Goal: Task Accomplishment & Management: Manage account settings

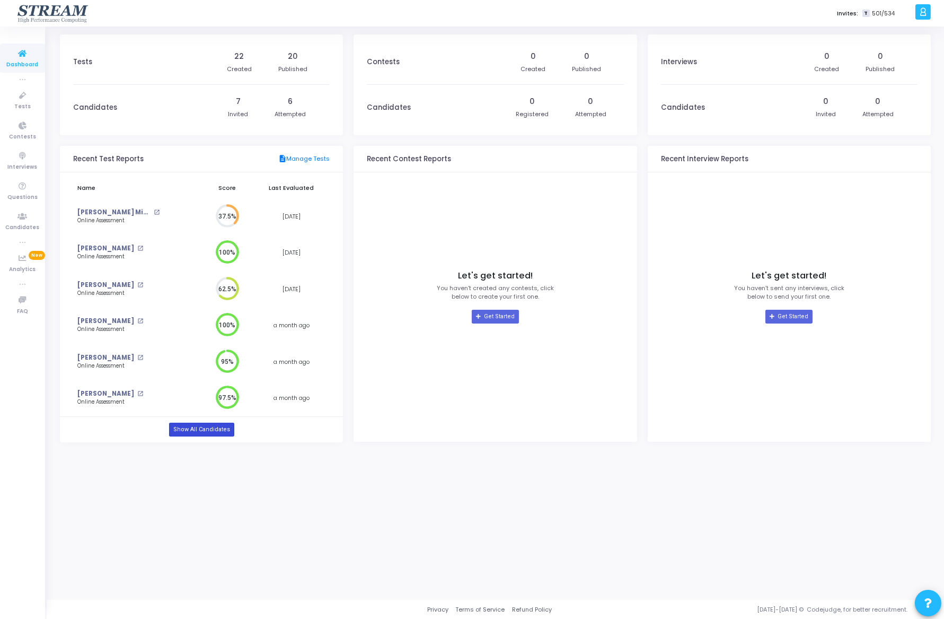
click at [218, 427] on link "Show All Candidates" at bounding box center [201, 430] width 65 height 14
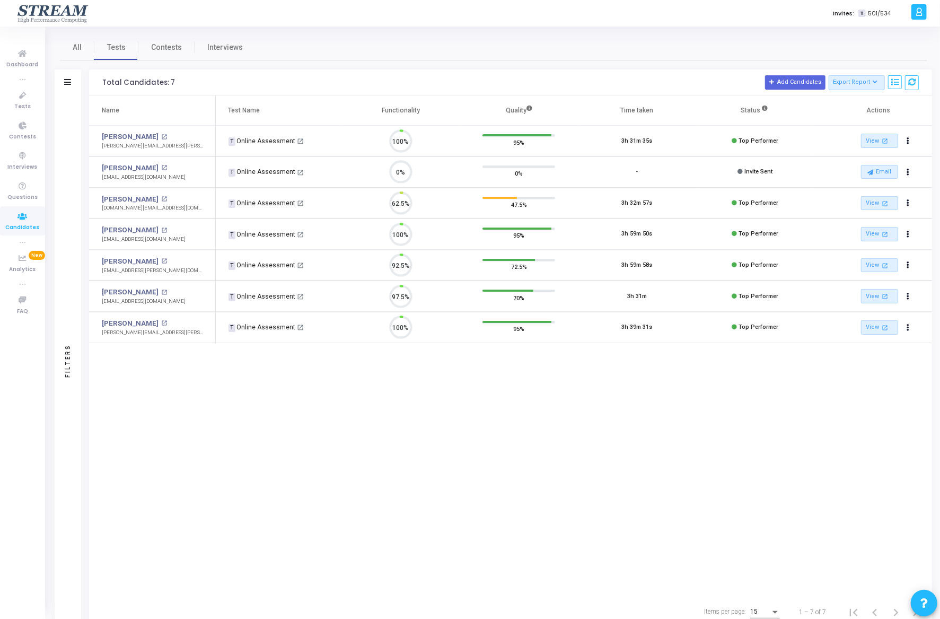
scroll to position [22, 27]
click at [907, 171] on icon "Actions" at bounding box center [908, 172] width 3 height 5
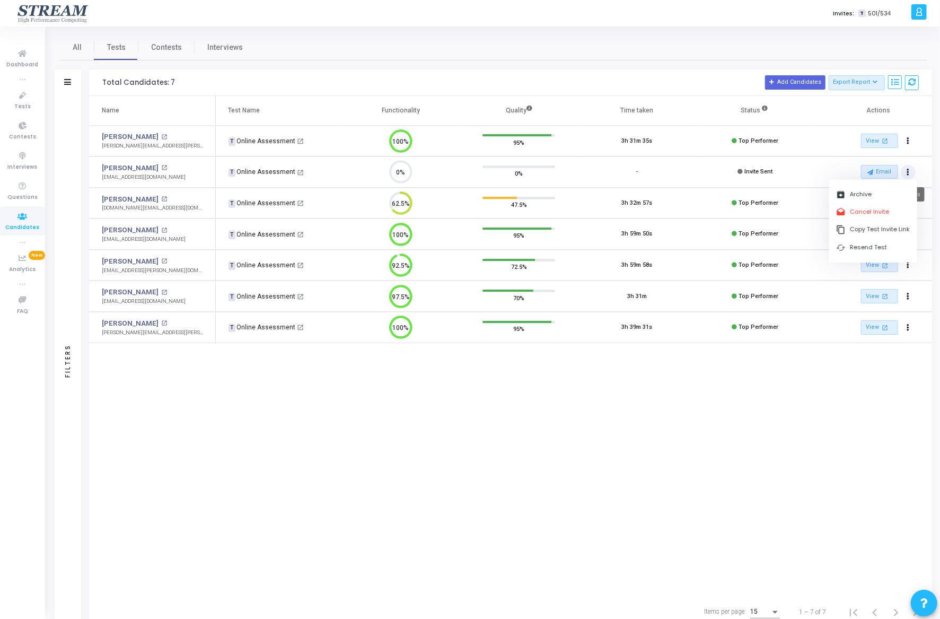
click at [911, 171] on button "Actions" at bounding box center [908, 172] width 15 height 15
click at [912, 168] on button "Actions" at bounding box center [908, 172] width 15 height 15
click at [871, 251] on button "cached Resend Test" at bounding box center [873, 247] width 88 height 17
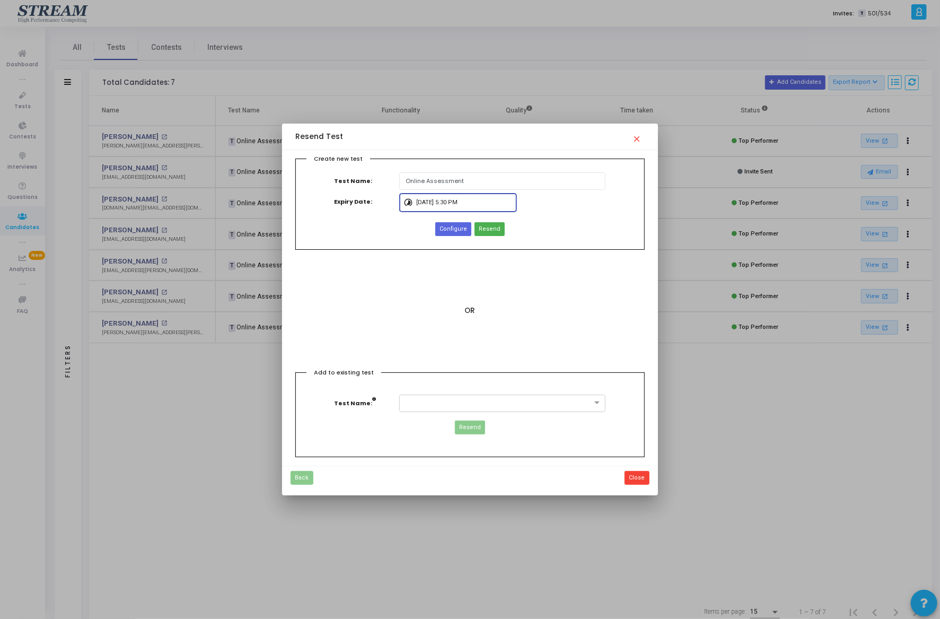
click at [484, 203] on input "[DATE] 5:30 PM" at bounding box center [465, 202] width 96 height 6
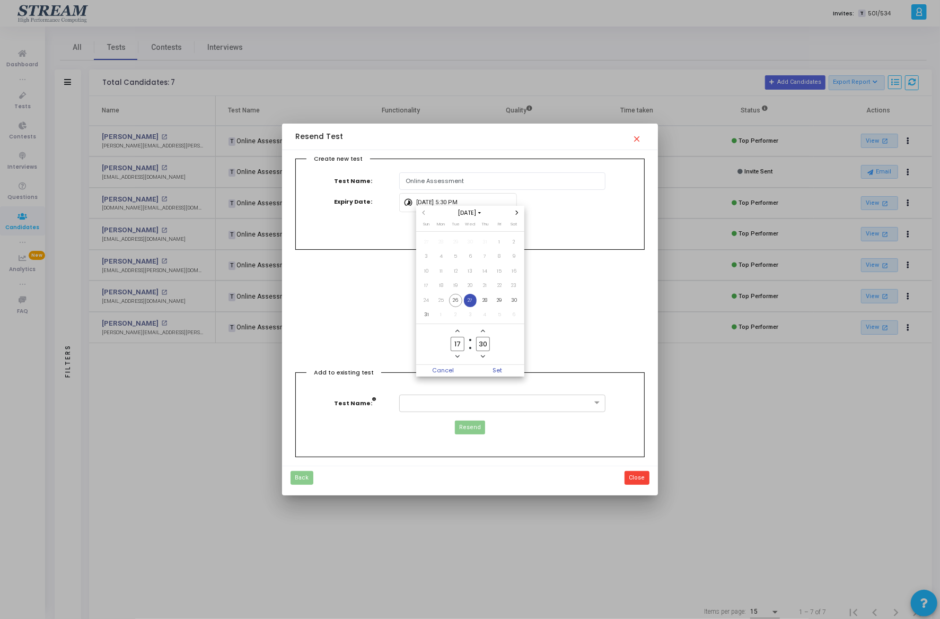
click at [519, 214] on icon "Next month" at bounding box center [517, 213] width 4 height 4
click at [427, 256] on span "7" at bounding box center [426, 256] width 13 height 13
click at [510, 369] on span "Set" at bounding box center [497, 371] width 54 height 12
type input "[DATE] 5:30 PM"
click at [458, 230] on span "Configure" at bounding box center [454, 229] width 28 height 9
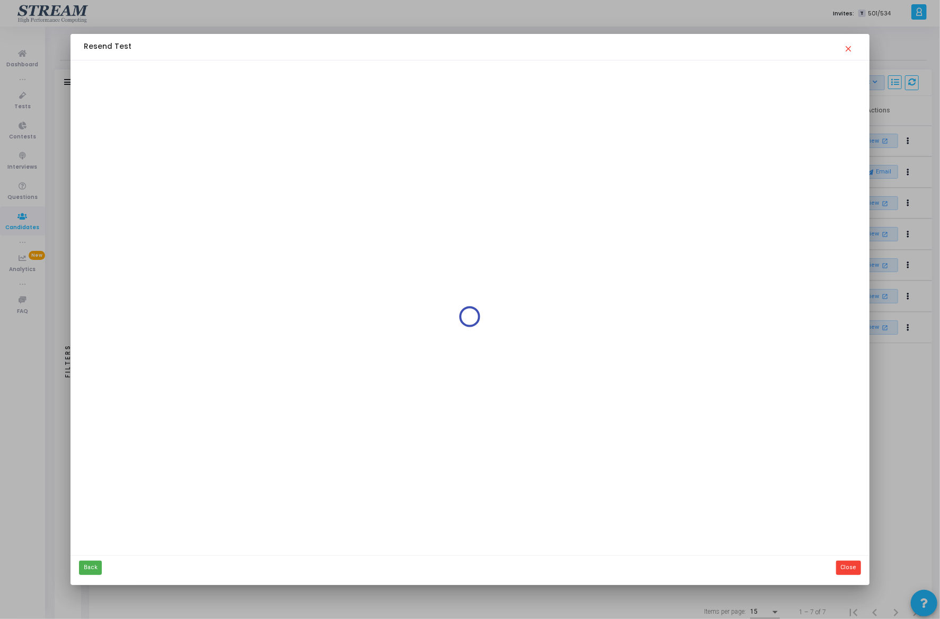
type input "Online Assessment"
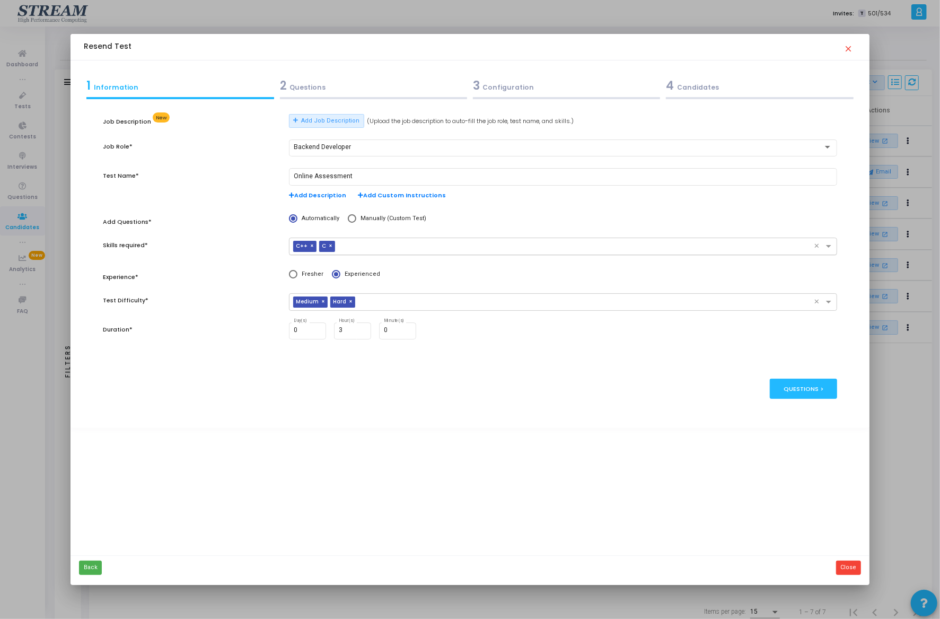
click at [329, 247] on span "×" at bounding box center [332, 246] width 6 height 11
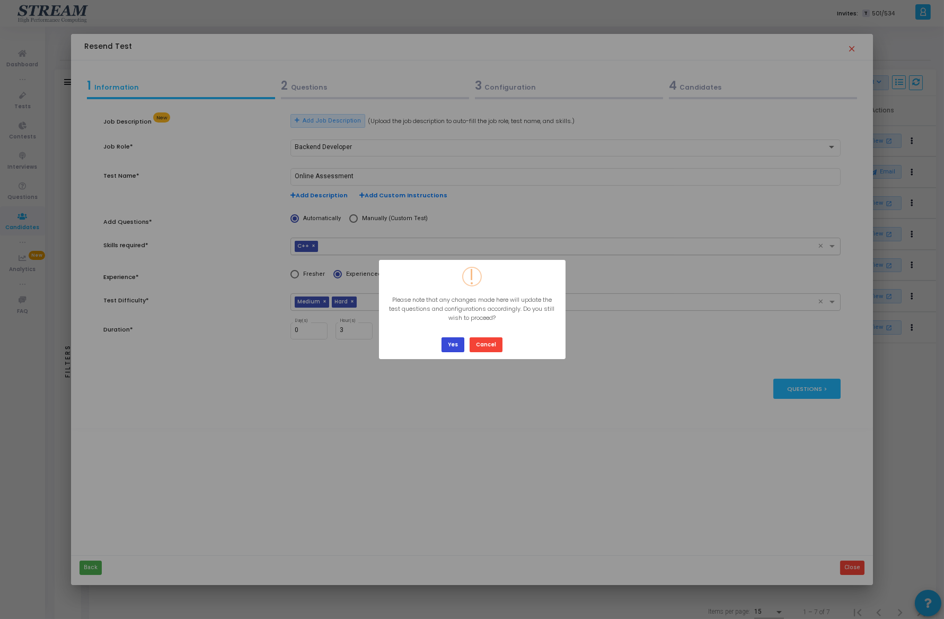
click at [458, 343] on button "Yes" at bounding box center [453, 344] width 23 height 14
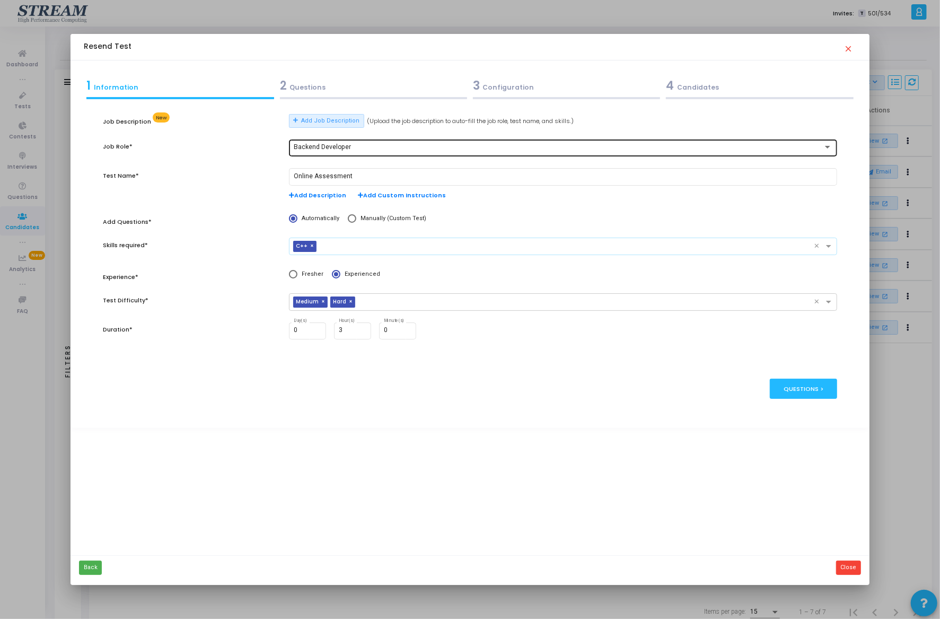
click at [350, 149] on div "Backend Developer" at bounding box center [559, 147] width 530 height 7
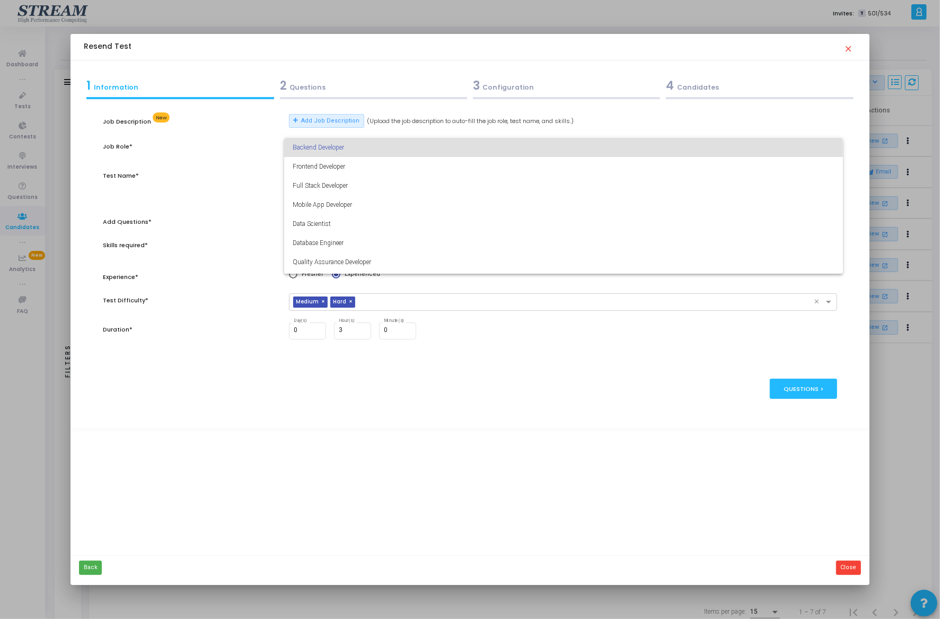
click at [265, 147] on div at bounding box center [470, 309] width 940 height 619
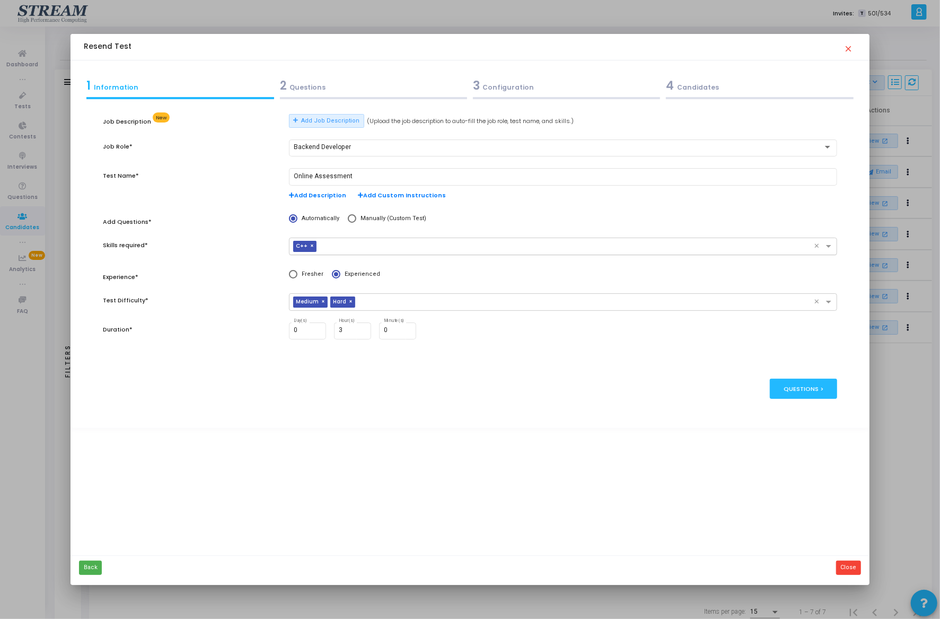
click at [357, 86] on div "2 Questions" at bounding box center [373, 85] width 187 height 17
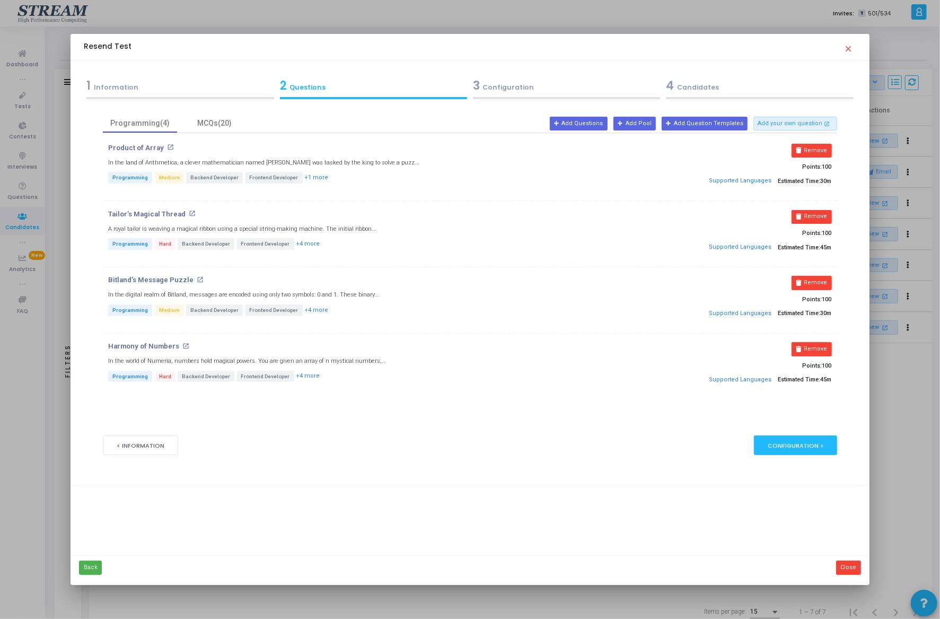
click at [856, 46] on mat-icon "close" at bounding box center [850, 45] width 13 height 13
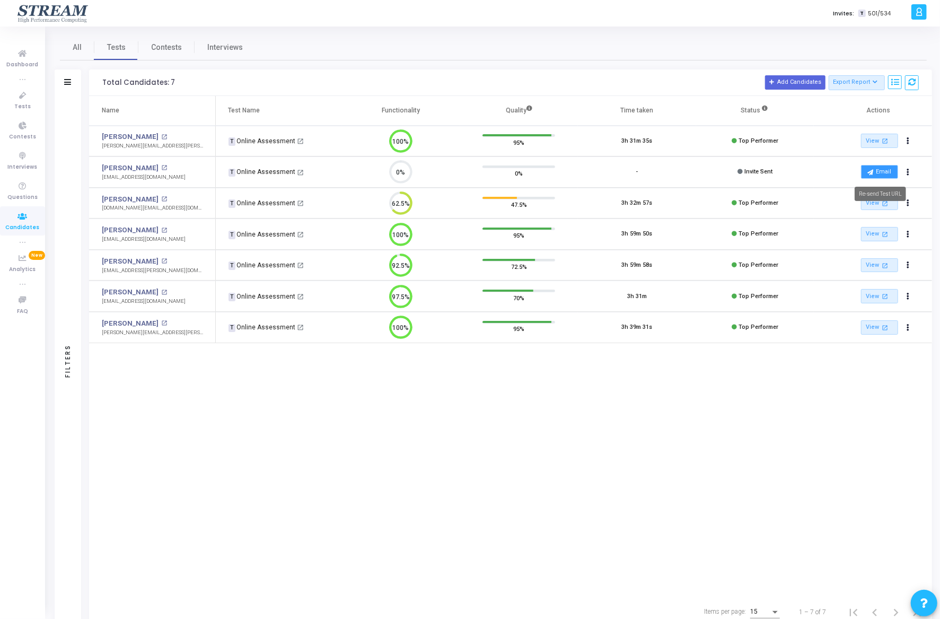
click at [888, 174] on button "Email" at bounding box center [879, 172] width 37 height 14
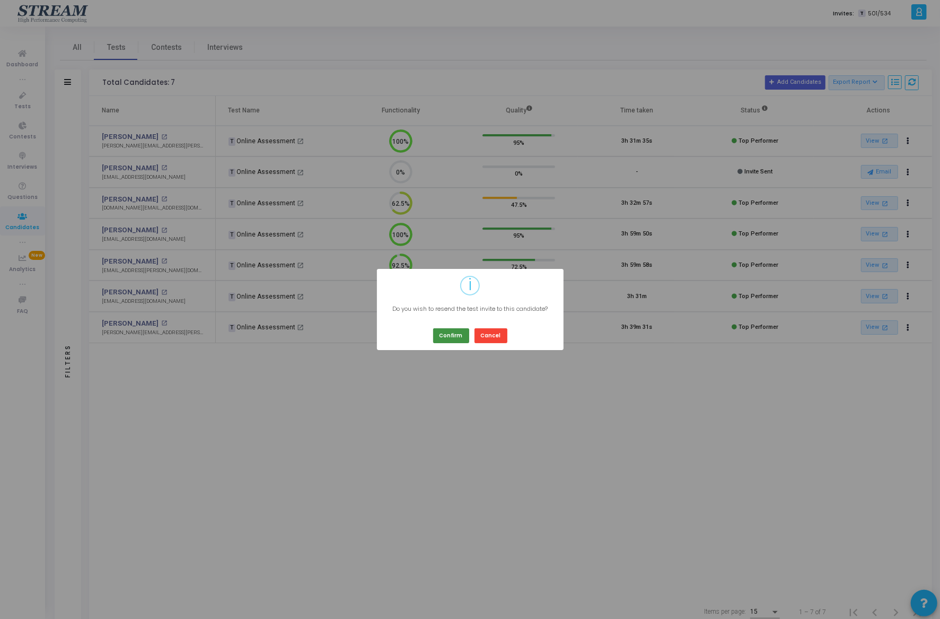
click at [461, 337] on button "Confirm" at bounding box center [451, 335] width 36 height 14
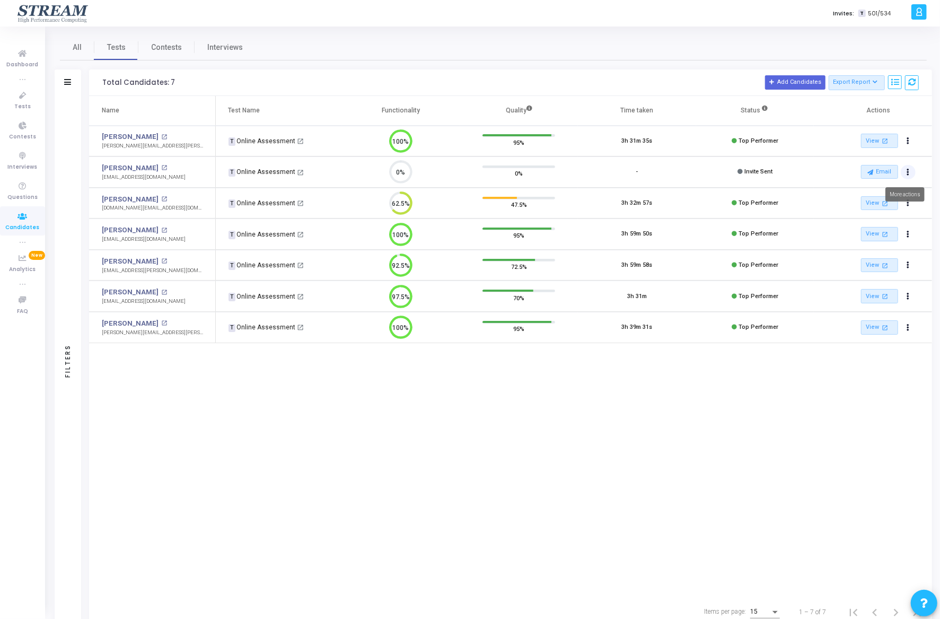
click at [912, 173] on button "Actions" at bounding box center [908, 172] width 15 height 15
click at [127, 168] on link "[PERSON_NAME]" at bounding box center [130, 168] width 57 height 11
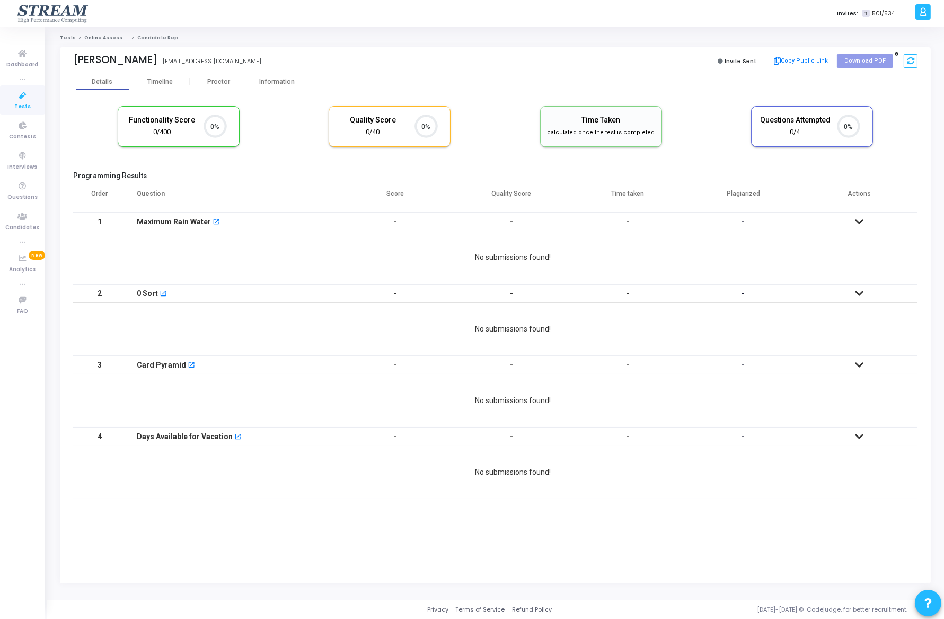
scroll to position [4, 4]
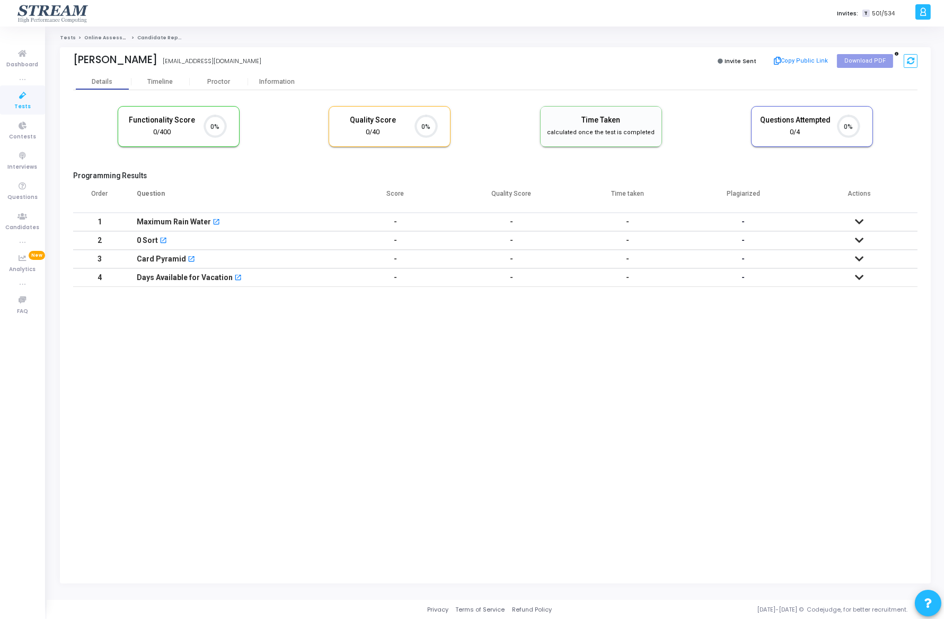
drag, startPoint x: 149, startPoint y: 62, endPoint x: 247, endPoint y: 62, distance: 98.1
click at [247, 62] on div "[PERSON_NAME] [PERSON_NAME][EMAIL_ADDRESS][DOMAIN_NAME]" at bounding box center [281, 61] width 417 height 15
copy div "[EMAIL_ADDRESS][DOMAIN_NAME]"
click at [164, 54] on div "[PERSON_NAME] [PERSON_NAME][EMAIL_ADDRESS][DOMAIN_NAME]" at bounding box center [281, 61] width 417 height 15
drag, startPoint x: 78, startPoint y: 60, endPoint x: 144, endPoint y: 60, distance: 65.2
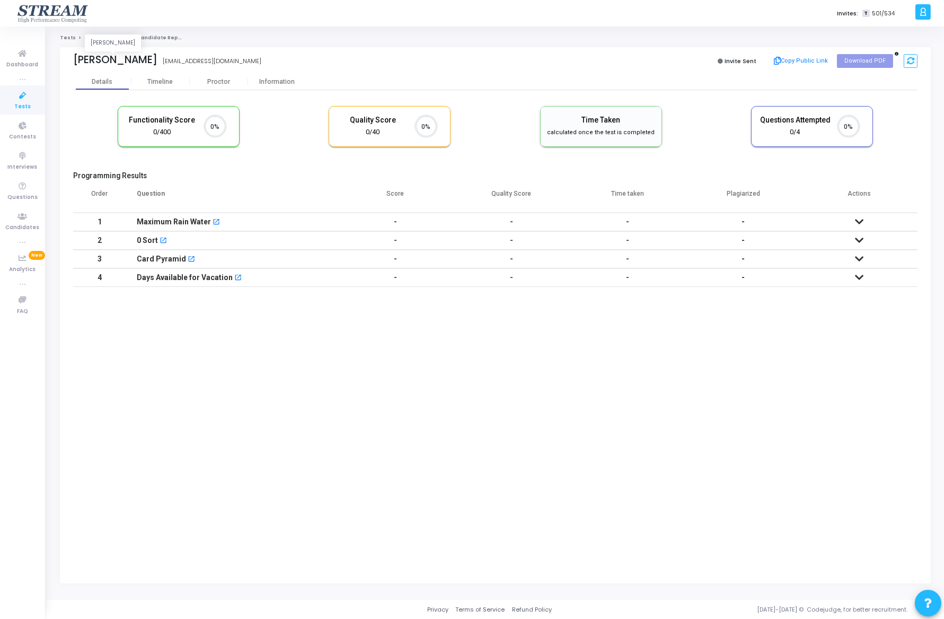
click at [144, 60] on div "[PERSON_NAME]" at bounding box center [115, 60] width 84 height 12
copy div "[PERSON_NAME]"
click at [39, 58] on link "Dashboard" at bounding box center [22, 57] width 45 height 29
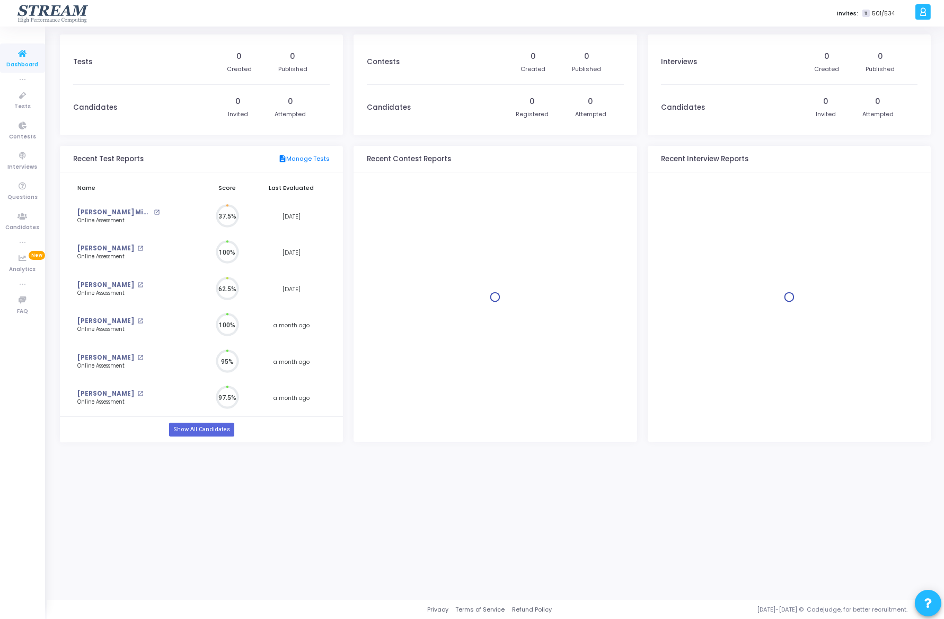
scroll to position [23, 14]
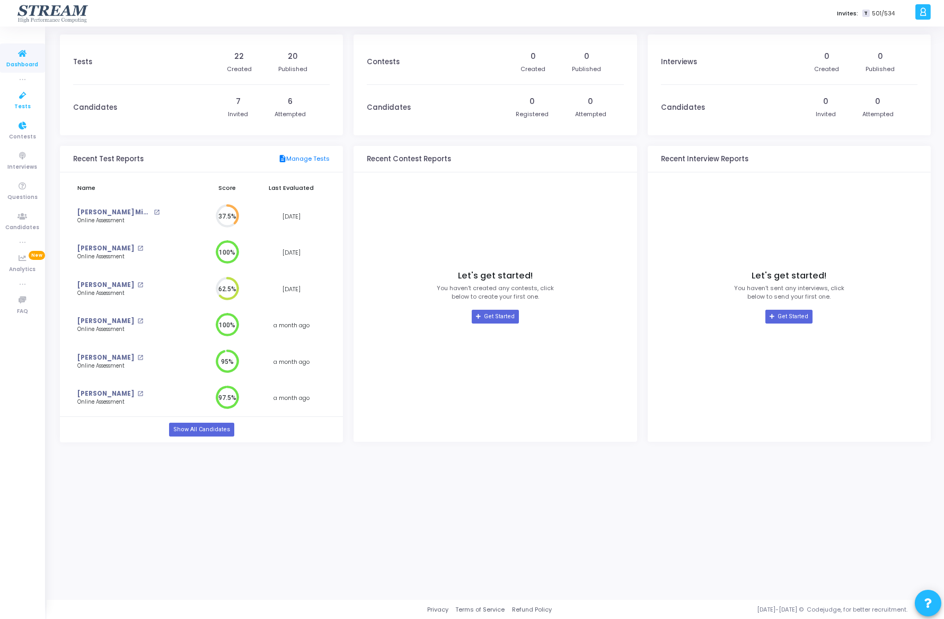
click at [17, 95] on icon at bounding box center [23, 95] width 22 height 13
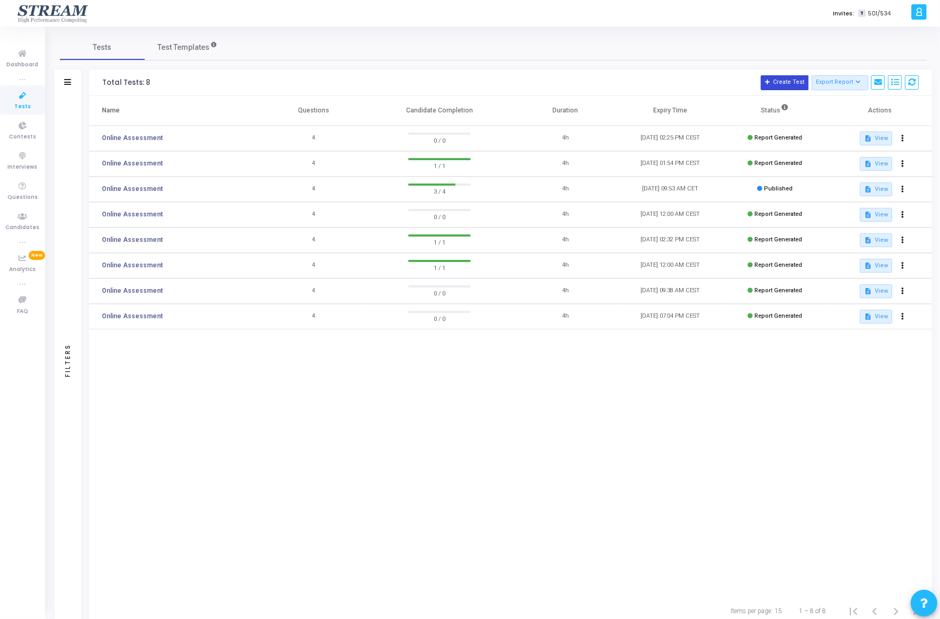
click at [789, 79] on button "Create Test" at bounding box center [785, 82] width 48 height 15
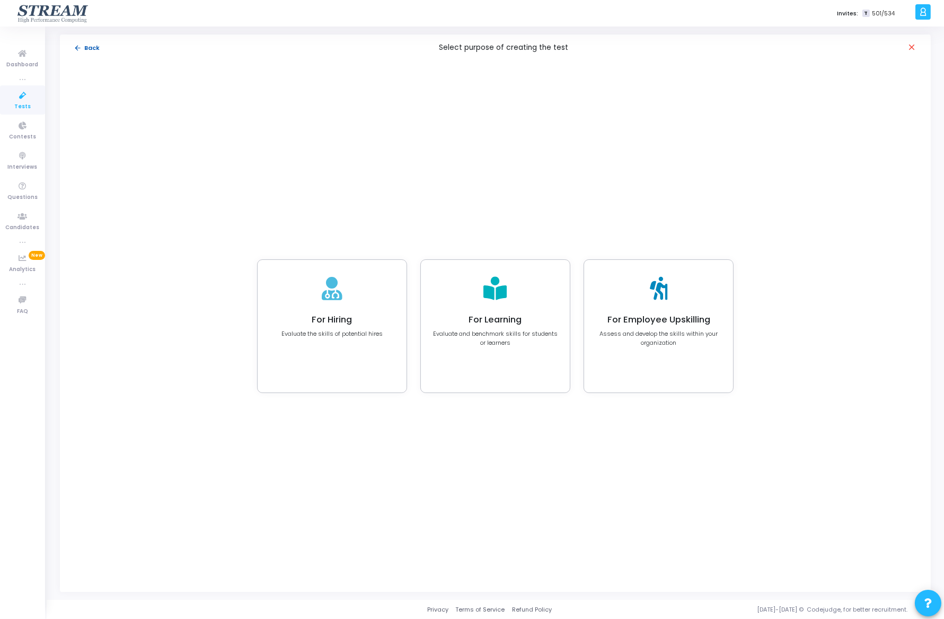
click at [80, 48] on mat-icon "arrow_back" at bounding box center [78, 48] width 8 height 8
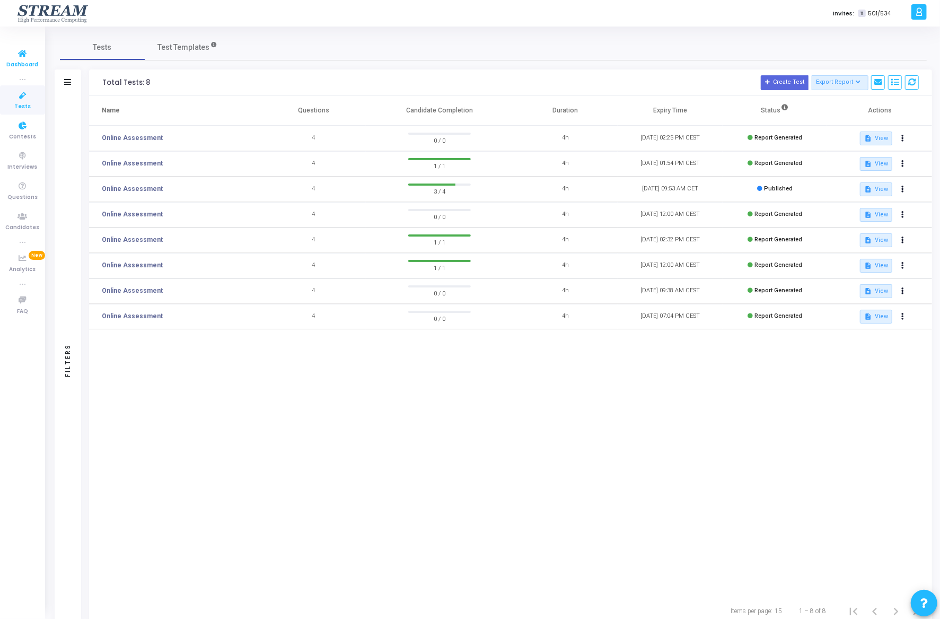
click at [22, 64] on span "Dashboard" at bounding box center [23, 64] width 32 height 9
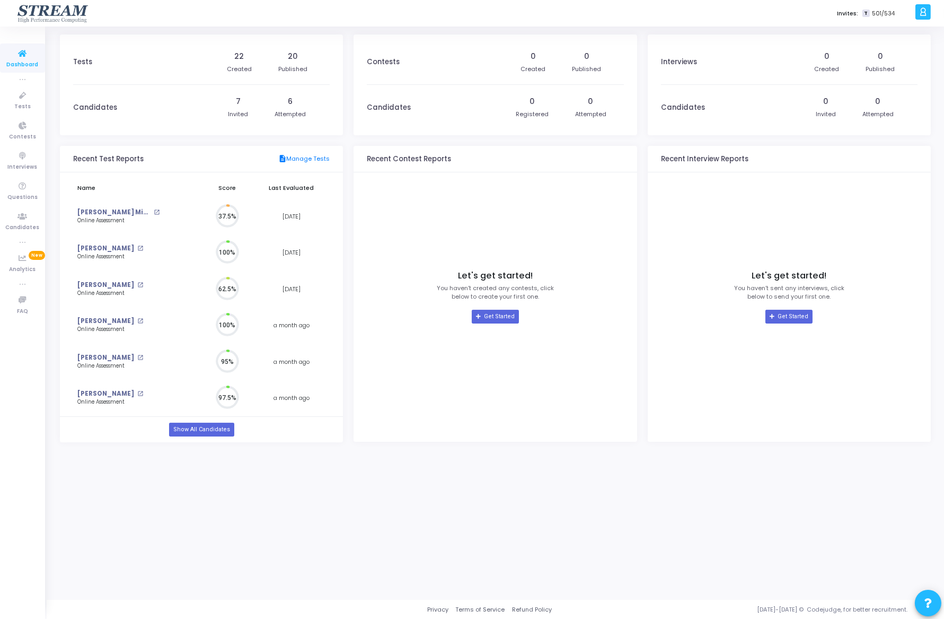
scroll to position [4, 4]
click at [192, 430] on link "Show All Candidates" at bounding box center [201, 430] width 65 height 14
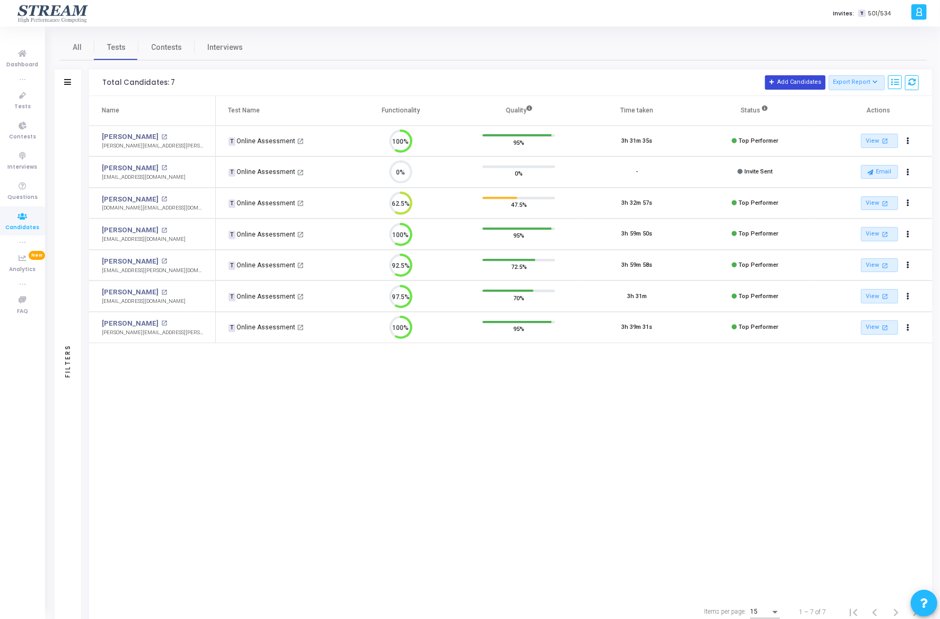
click at [810, 85] on button "Add Candidates" at bounding box center [795, 82] width 60 height 14
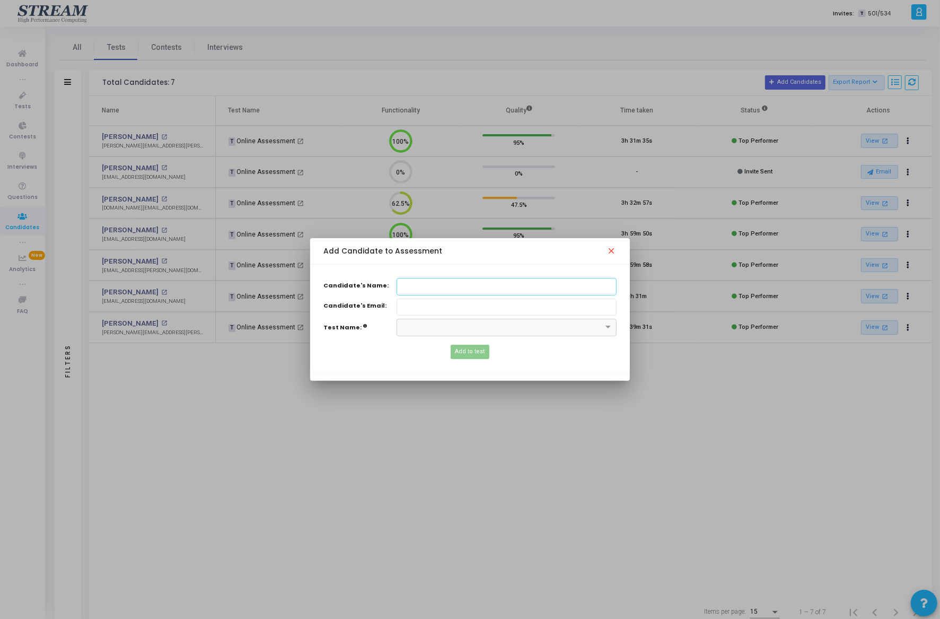
paste input "[PERSON_NAME]"
type input "[PERSON_NAME]"
click at [445, 304] on input "Candidate's Name:" at bounding box center [507, 307] width 220 height 17
type input "[EMAIL_ADDRESS][DOMAIN_NAME]"
click at [458, 329] on input "text" at bounding box center [495, 326] width 187 height 9
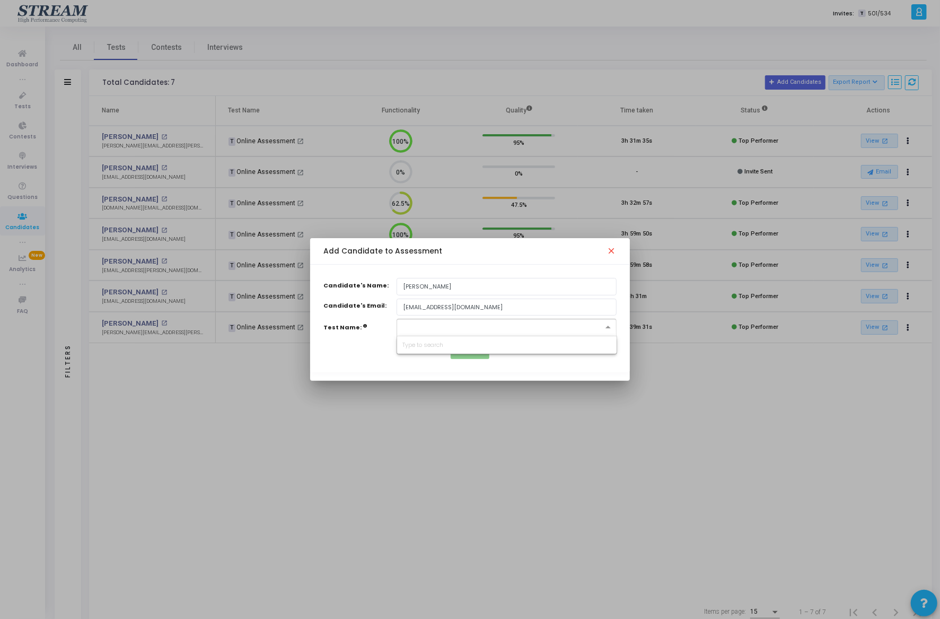
click at [603, 332] on div "×" at bounding box center [507, 327] width 220 height 17
click at [598, 331] on div "×" at bounding box center [500, 327] width 206 height 9
click at [608, 328] on span at bounding box center [609, 327] width 13 height 9
click at [609, 327] on span at bounding box center [608, 327] width 13 height 9
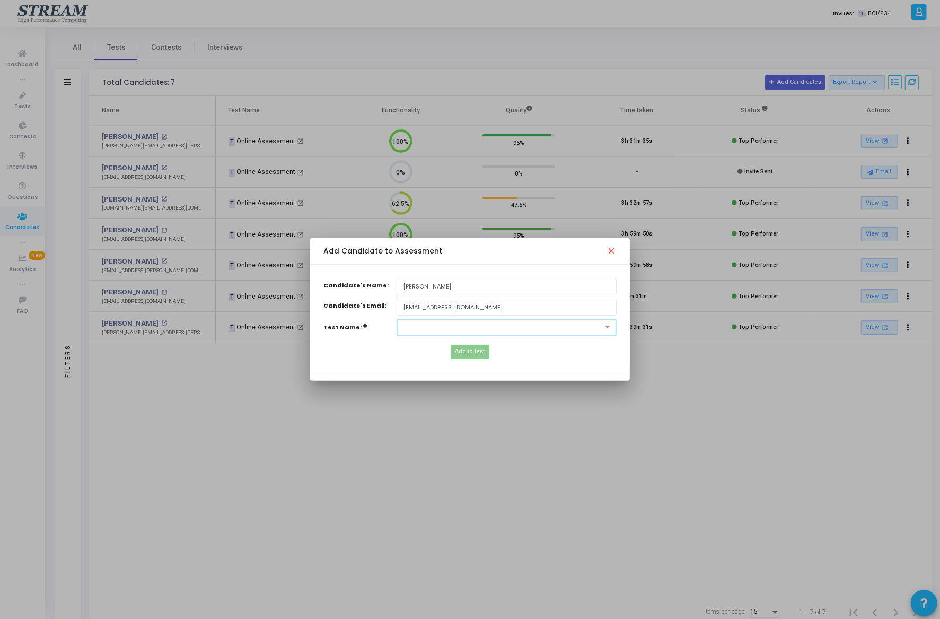
click at [557, 326] on input "text" at bounding box center [496, 326] width 186 height 9
type input "on"
click at [616, 250] on mat-icon "close" at bounding box center [613, 252] width 13 height 13
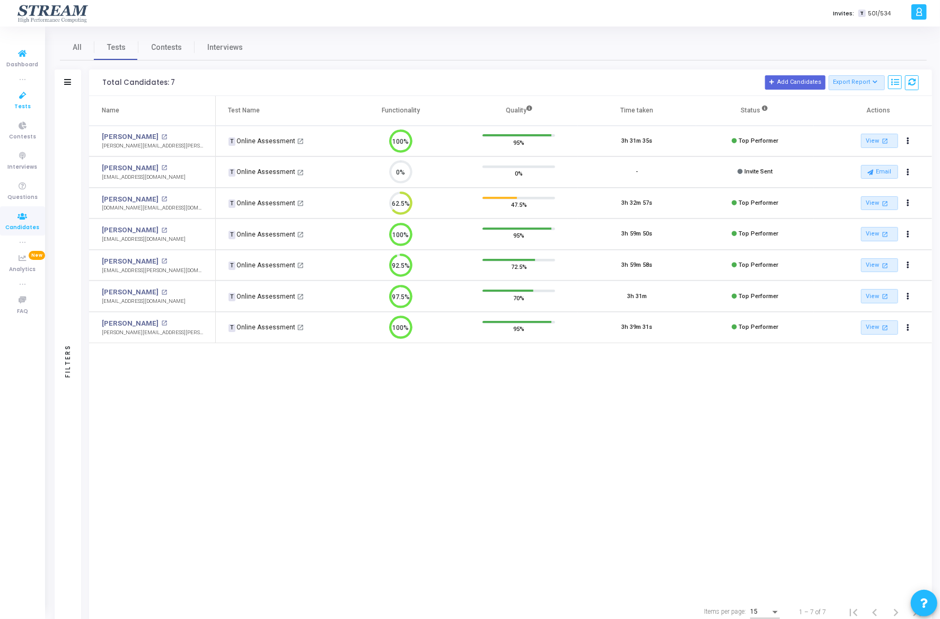
click at [26, 95] on icon at bounding box center [23, 95] width 22 height 13
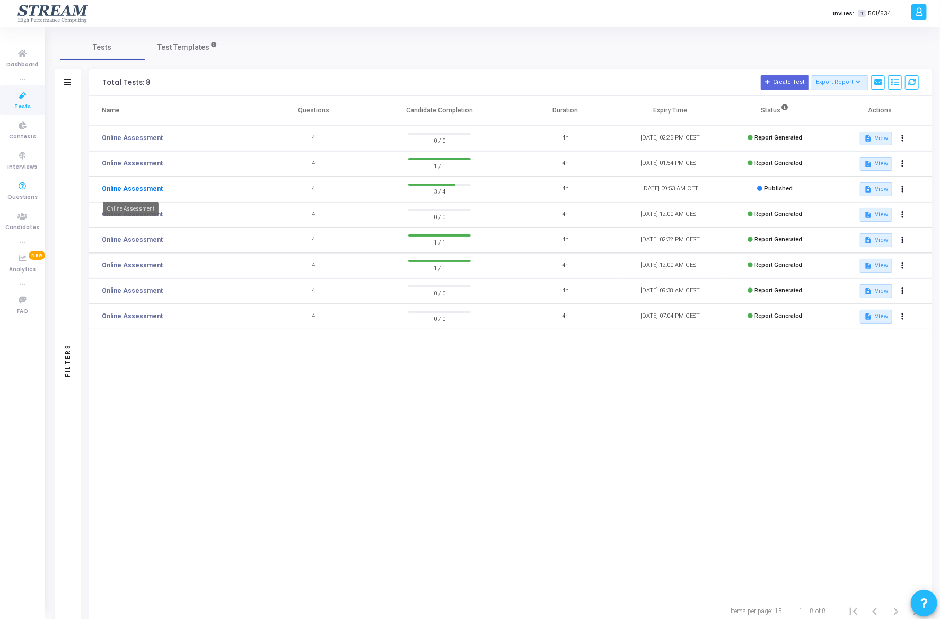
click at [117, 188] on link "Online Assessment" at bounding box center [132, 189] width 61 height 10
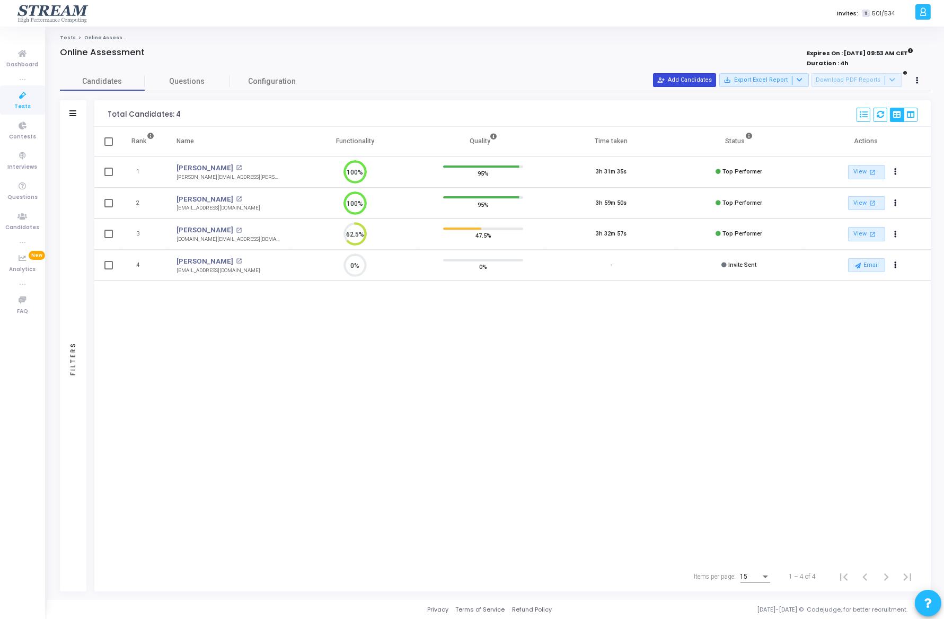
click at [698, 82] on button "person_add_alt Add Candidates" at bounding box center [684, 80] width 63 height 14
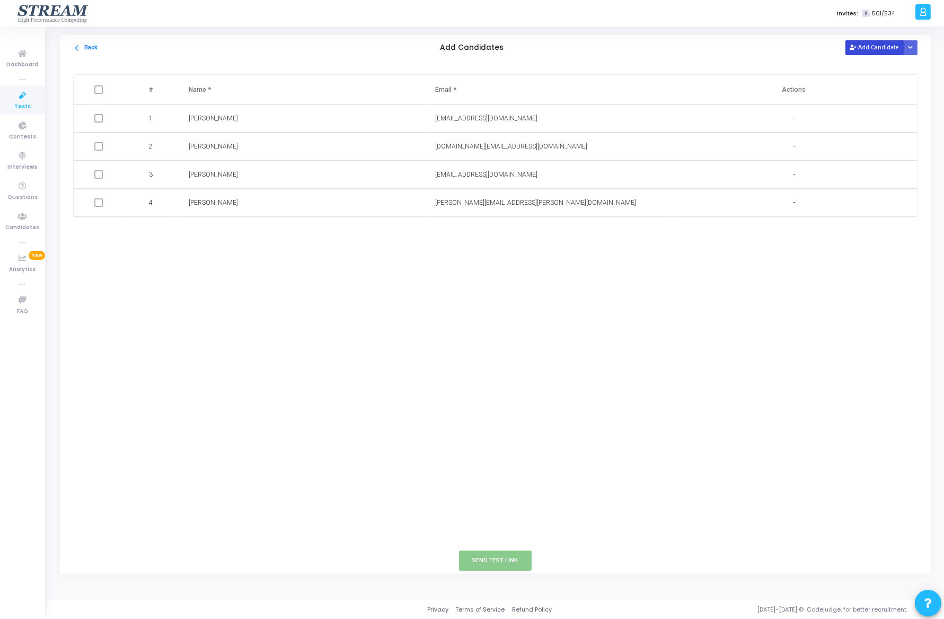
click at [868, 50] on button "Add Candidate" at bounding box center [875, 47] width 58 height 14
click at [208, 233] on input "text" at bounding box center [267, 230] width 156 height 17
paste input "[PERSON_NAME]"
type input "[PERSON_NAME]"
click at [500, 232] on input "text" at bounding box center [513, 230] width 156 height 17
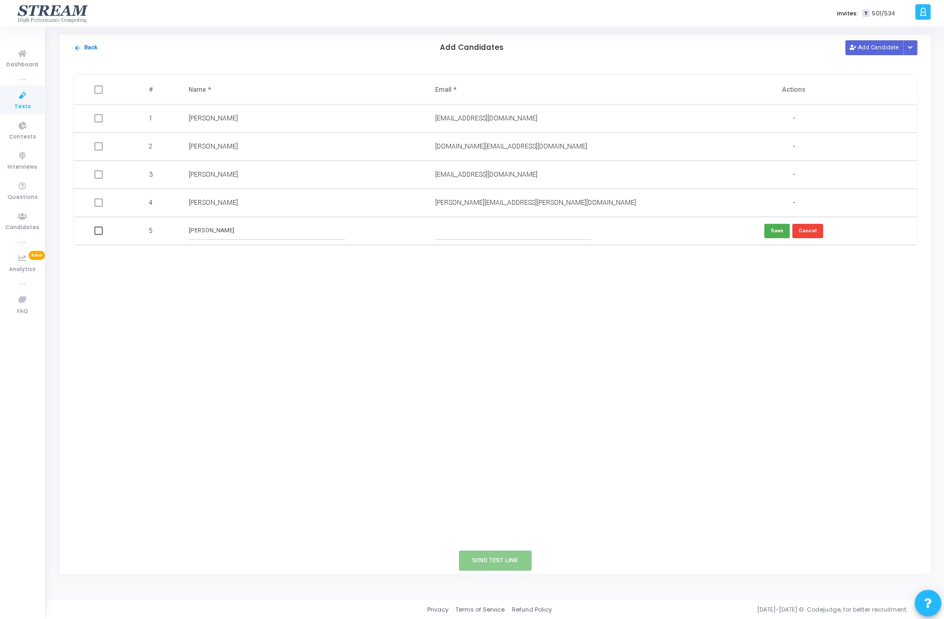
type input "t"
paste input "[EMAIL_ADDRESS][DOMAIN_NAME]"
type input "[EMAIL_ADDRESS][DOMAIN_NAME]"
click at [784, 231] on button "Save" at bounding box center [777, 231] width 25 height 14
click at [915, 49] on button "Button group with nested dropdown" at bounding box center [911, 47] width 15 height 14
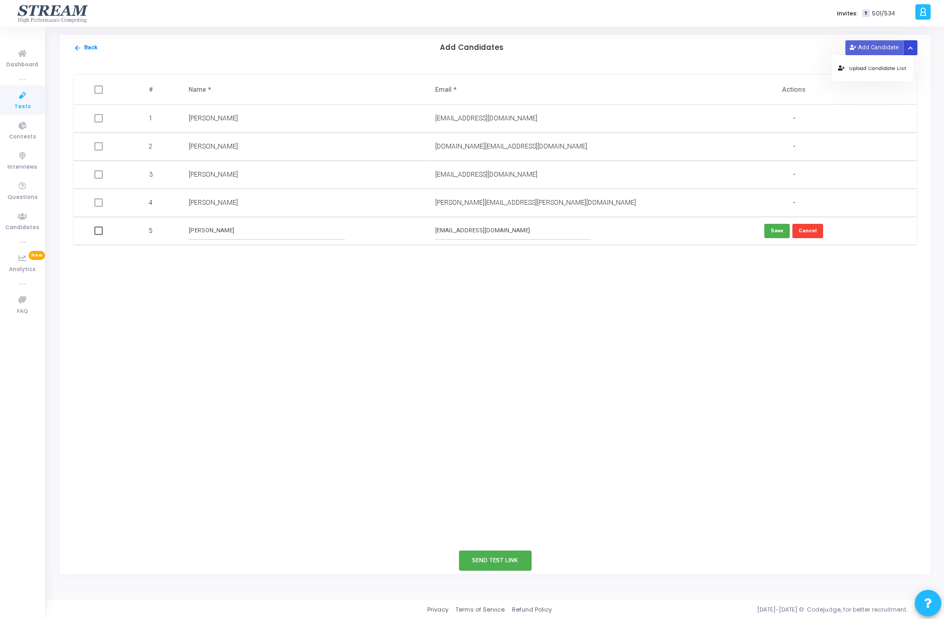
click at [915, 49] on button "Button group with nested dropdown" at bounding box center [911, 47] width 15 height 14
click at [28, 61] on span "Dashboard" at bounding box center [23, 64] width 32 height 9
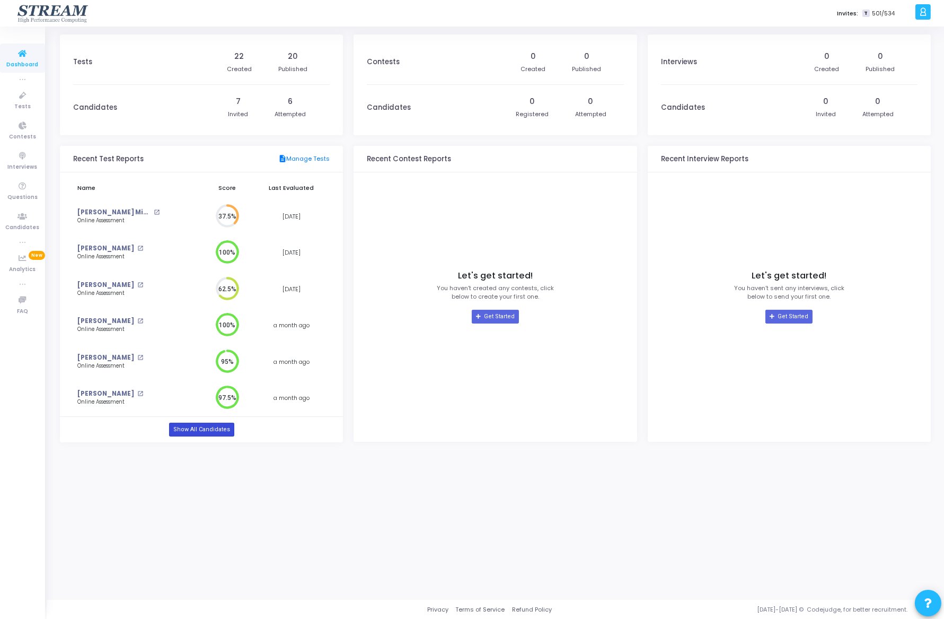
click at [221, 429] on link "Show All Candidates" at bounding box center [201, 430] width 65 height 14
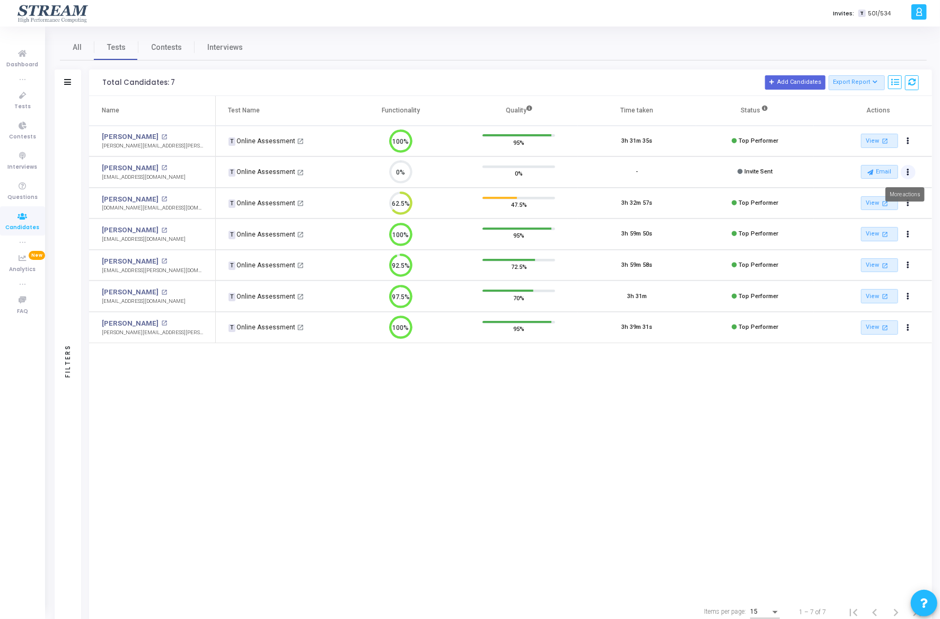
click at [907, 170] on icon "Actions" at bounding box center [908, 172] width 3 height 5
click at [894, 192] on button "archive Archive" at bounding box center [873, 194] width 88 height 17
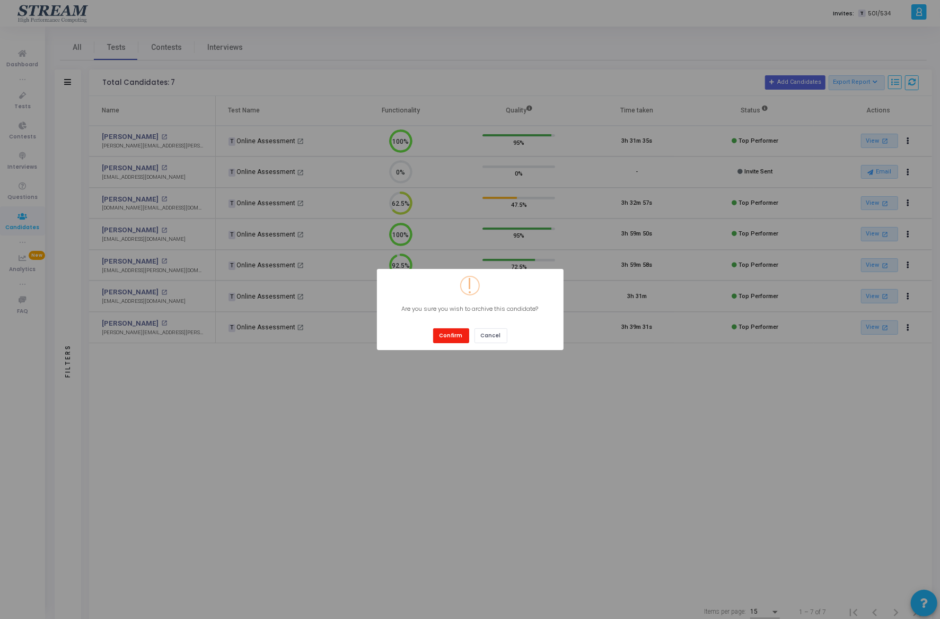
click at [456, 340] on button "Confirm" at bounding box center [451, 335] width 36 height 14
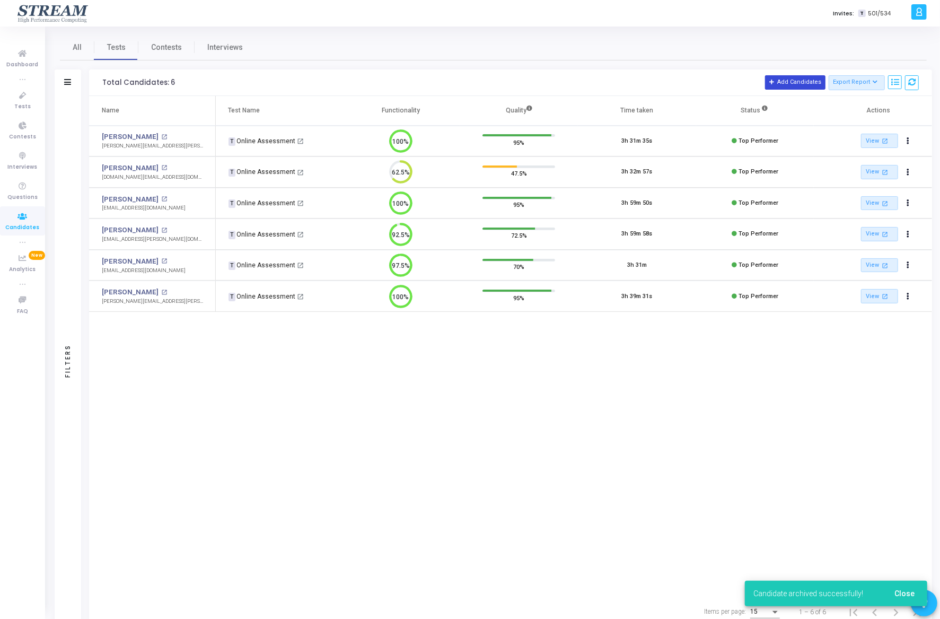
click at [790, 82] on button "Add Candidates" at bounding box center [795, 82] width 60 height 14
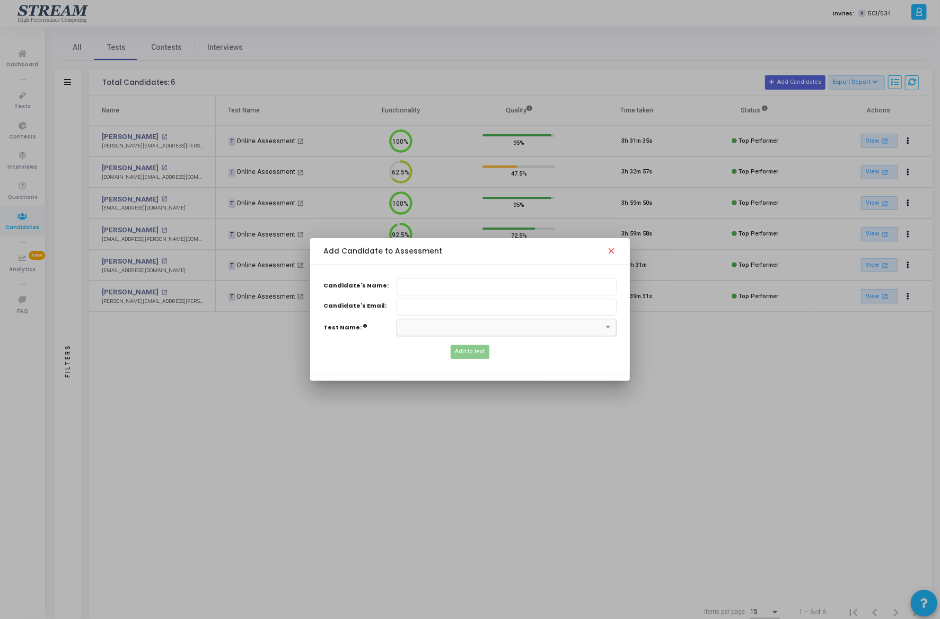
click at [570, 333] on div "×" at bounding box center [507, 327] width 220 height 17
click at [615, 331] on span at bounding box center [609, 327] width 13 height 9
click at [453, 278] on input "text" at bounding box center [507, 286] width 220 height 17
type input "[PERSON_NAME]"
click at [463, 303] on input "Candidate's Name:" at bounding box center [507, 307] width 220 height 17
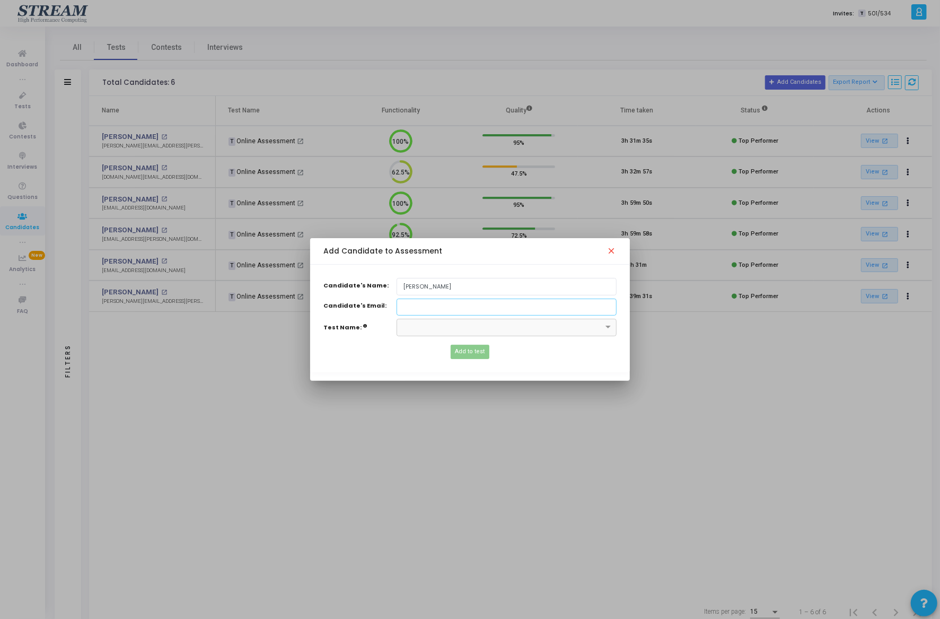
type input "[EMAIL_ADDRESS][DOMAIN_NAME]"
click at [608, 326] on span at bounding box center [609, 327] width 13 height 9
click at [614, 251] on mat-icon "close" at bounding box center [613, 252] width 13 height 13
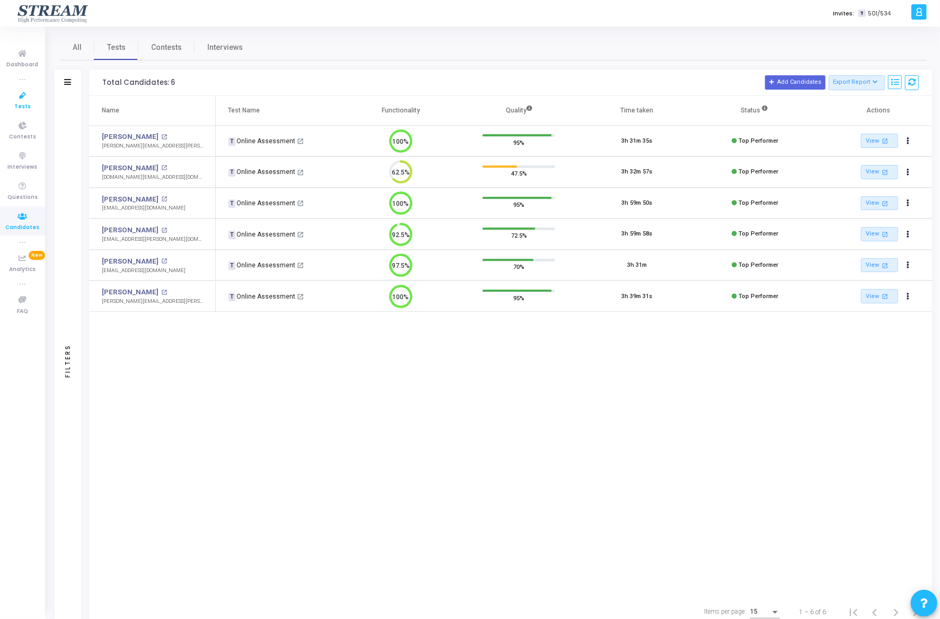
click at [29, 100] on icon at bounding box center [23, 95] width 22 height 13
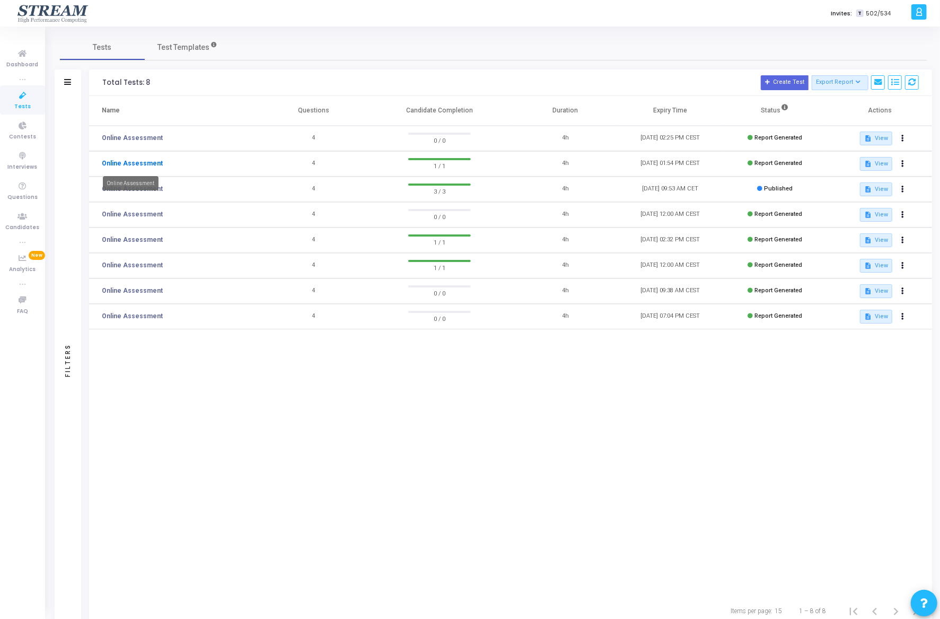
click at [128, 163] on link "Online Assessment" at bounding box center [132, 164] width 61 height 10
click at [142, 186] on link "Online Assessment" at bounding box center [132, 189] width 61 height 10
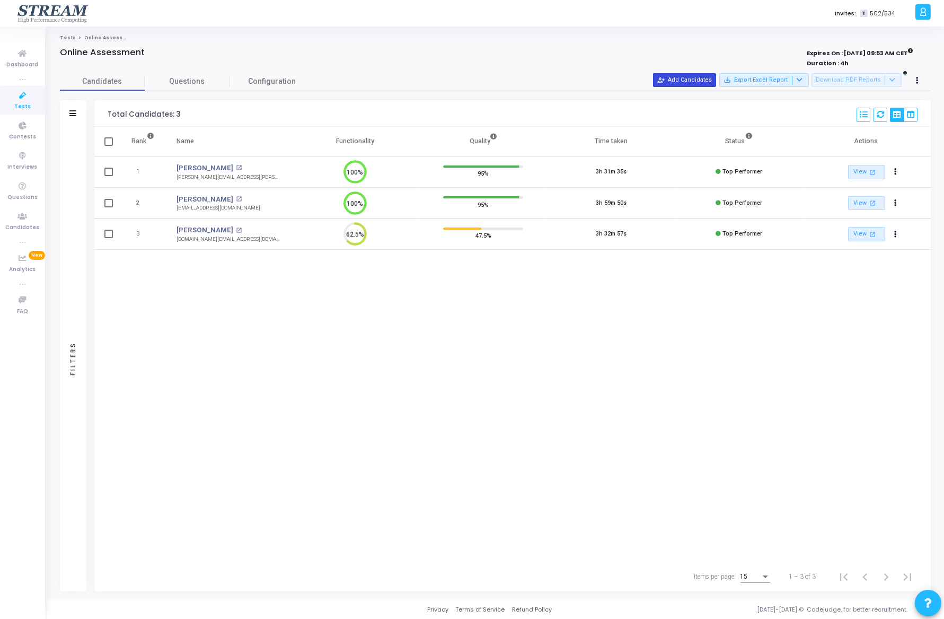
click at [676, 75] on button "person_add_alt Add Candidates" at bounding box center [684, 80] width 63 height 14
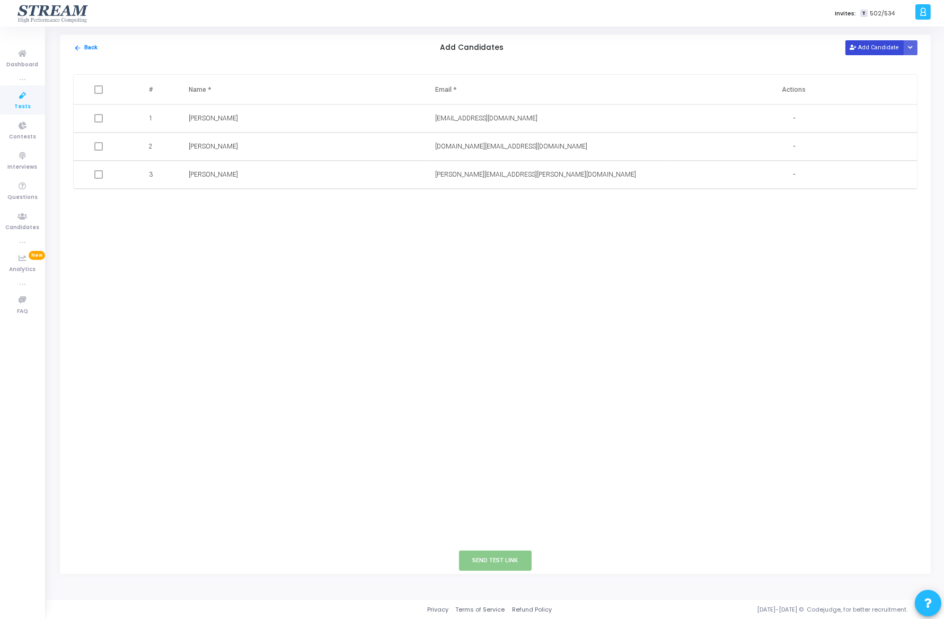
click at [878, 51] on button "Add Candidate" at bounding box center [875, 47] width 58 height 14
click at [470, 204] on input "text" at bounding box center [513, 202] width 156 height 17
paste input "[EMAIL_ADDRESS][DOMAIN_NAME]"
type input "[EMAIL_ADDRESS][DOMAIN_NAME]"
click at [215, 205] on input "text" at bounding box center [267, 202] width 156 height 17
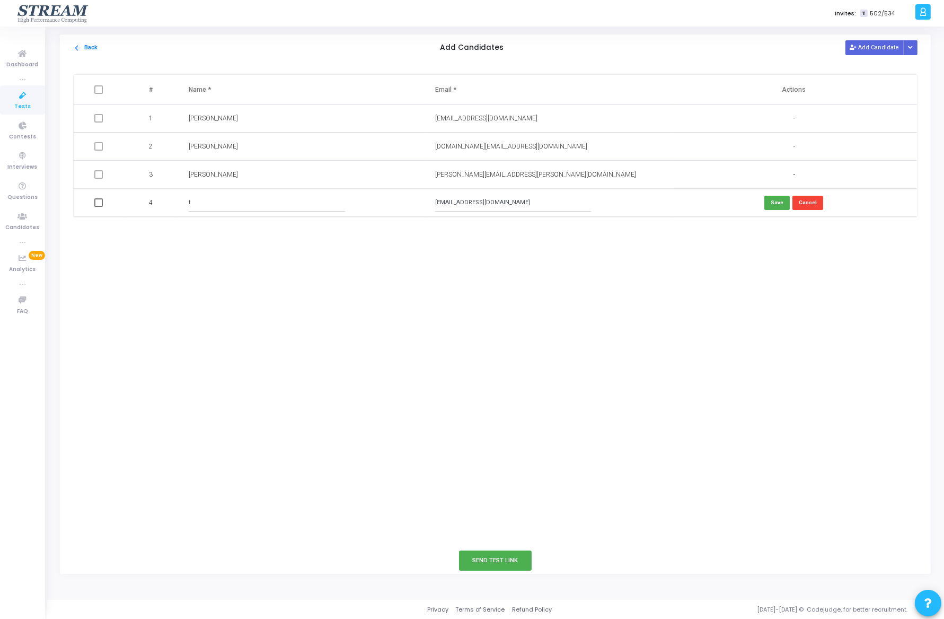
drag, startPoint x: 203, startPoint y: 205, endPoint x: 147, endPoint y: 203, distance: 55.2
click at [147, 203] on tr "4 t [EMAIL_ADDRESS][DOMAIN_NAME] Save Cancel" at bounding box center [496, 203] width 844 height 28
paste input "[PERSON_NAME]"
type input "[PERSON_NAME]"
click at [787, 204] on button "Save" at bounding box center [777, 203] width 25 height 14
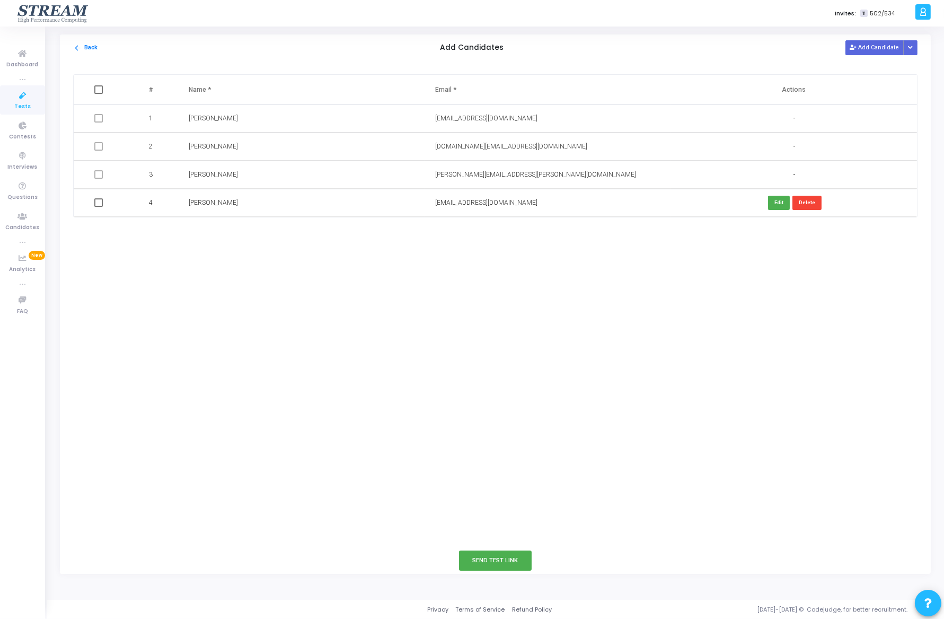
click at [95, 207] on td at bounding box center [100, 203] width 52 height 28
click at [98, 204] on span at bounding box center [98, 202] width 8 height 8
click at [98, 207] on input "checkbox" at bounding box center [98, 207] width 1 height 1
checkbox input "true"
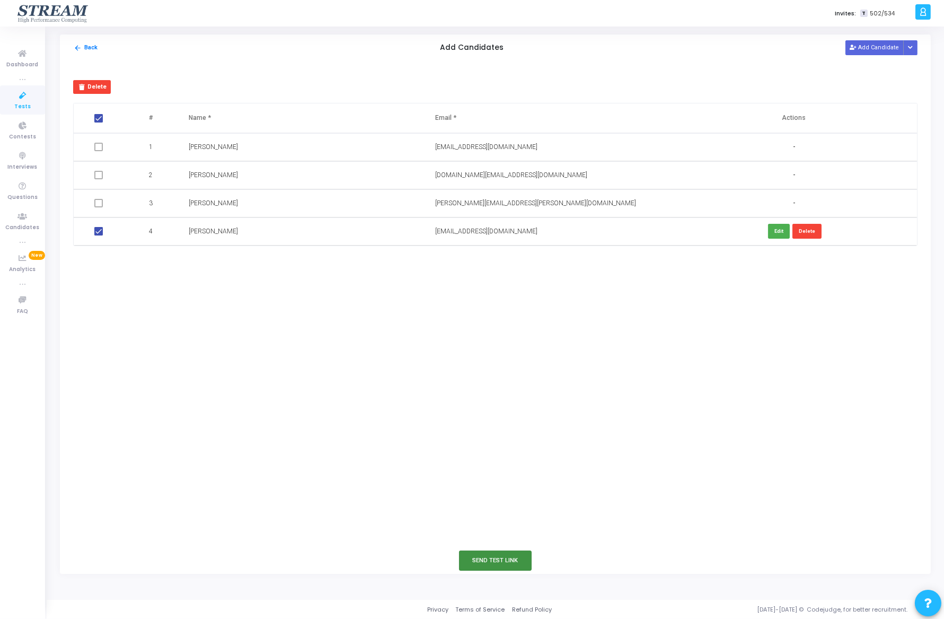
click at [507, 561] on button "Send Test Link" at bounding box center [495, 560] width 73 height 20
